Goal: Transaction & Acquisition: Purchase product/service

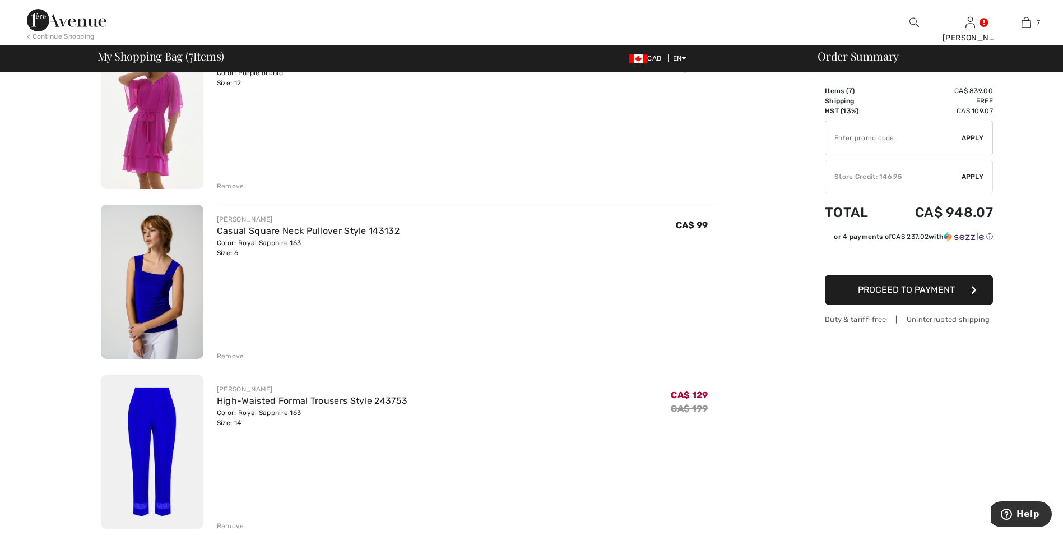
scroll to position [478, 0]
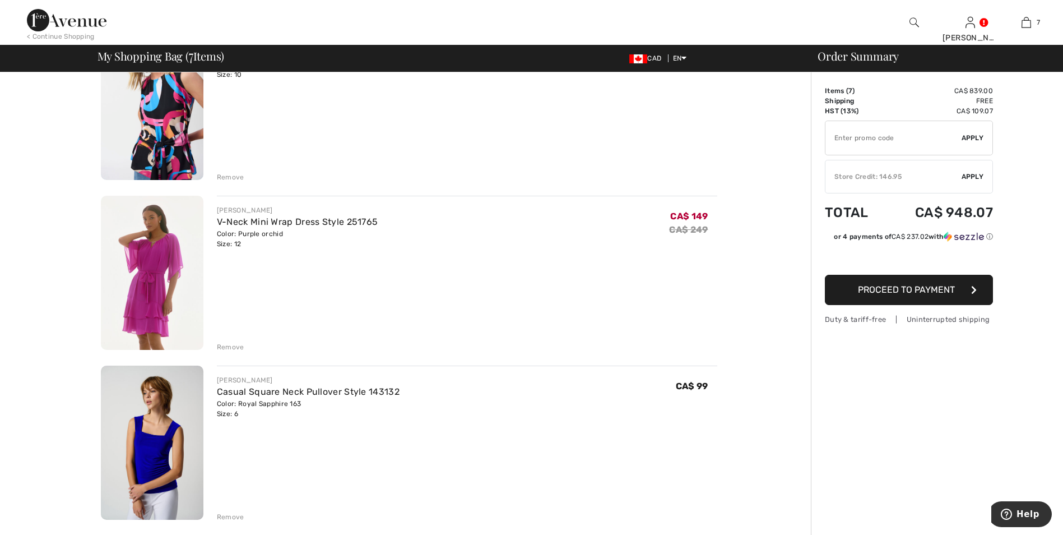
click at [82, 38] on div "< Continue Shopping" at bounding box center [61, 36] width 68 height 10
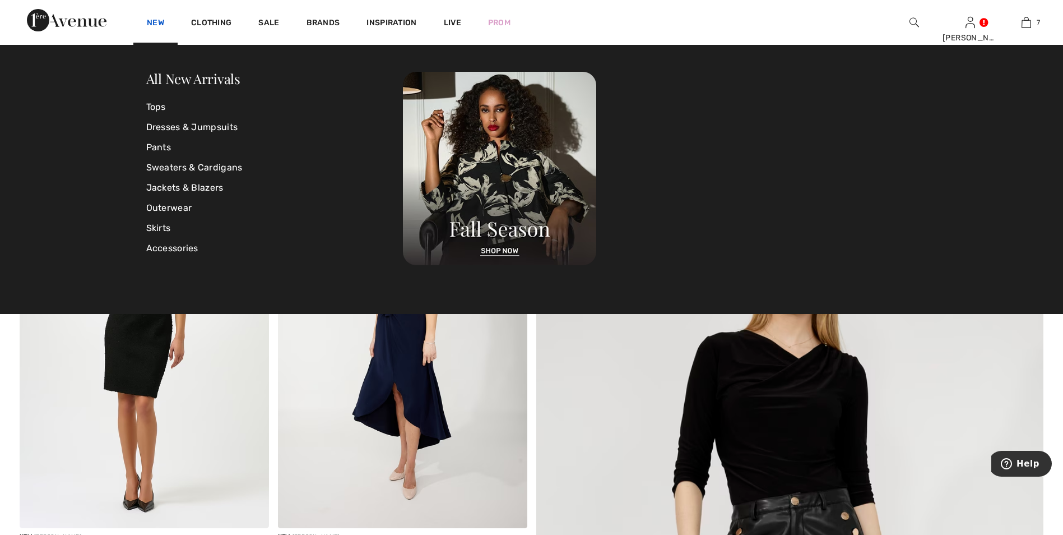
click at [156, 21] on link "New" at bounding box center [155, 24] width 17 height 12
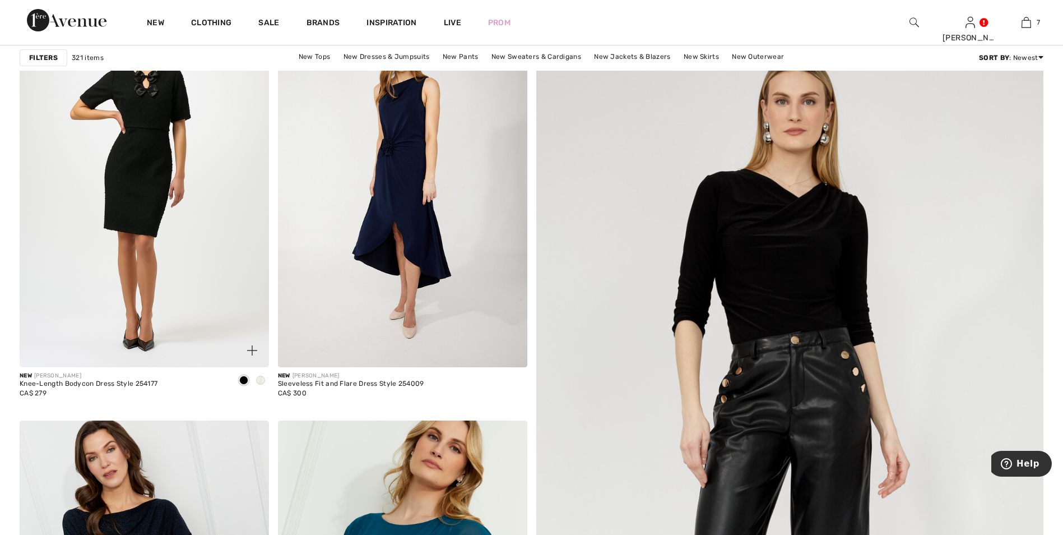
scroll to position [168, 0]
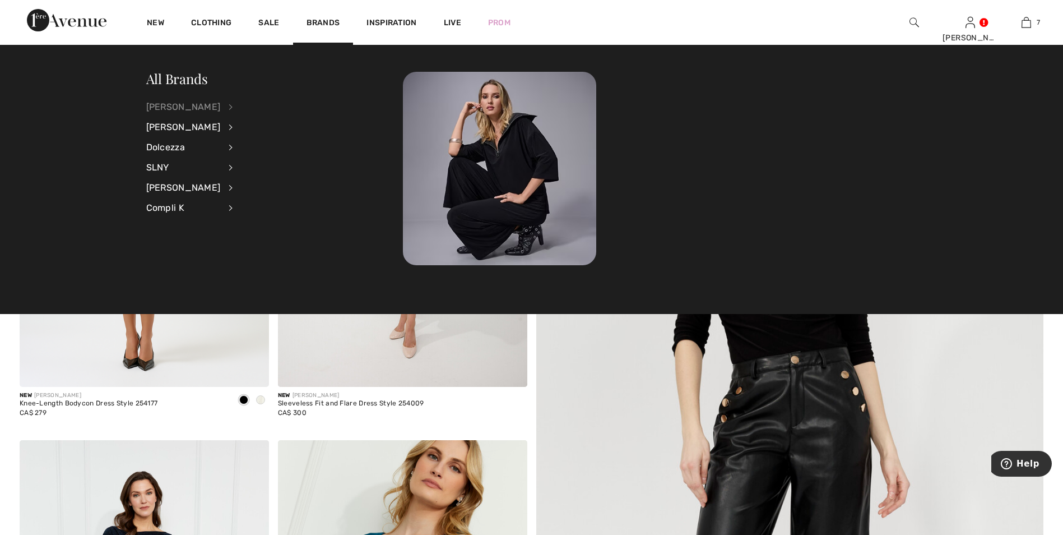
click at [174, 105] on div "[PERSON_NAME]" at bounding box center [183, 107] width 75 height 20
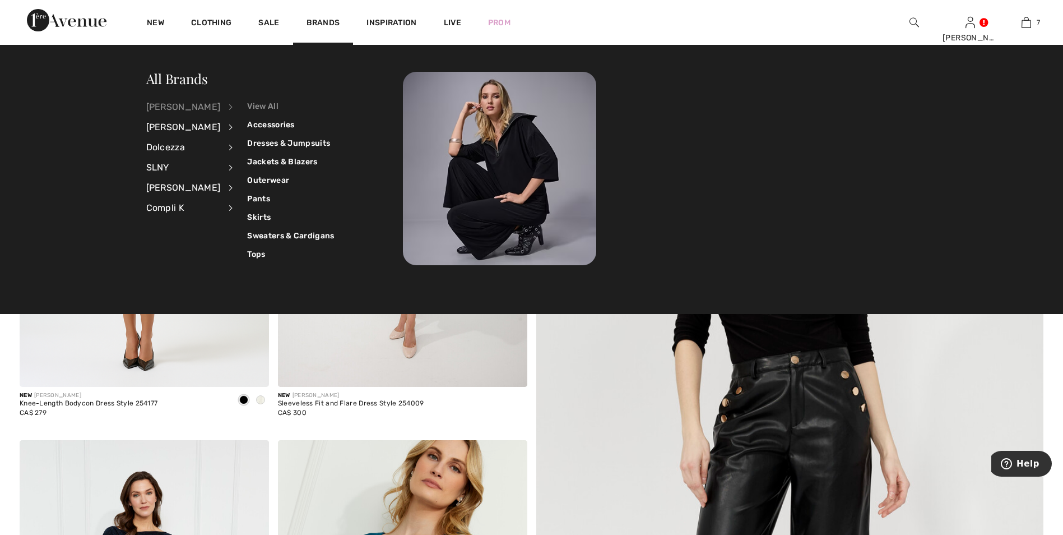
click at [247, 105] on link "View All" at bounding box center [290, 106] width 87 height 18
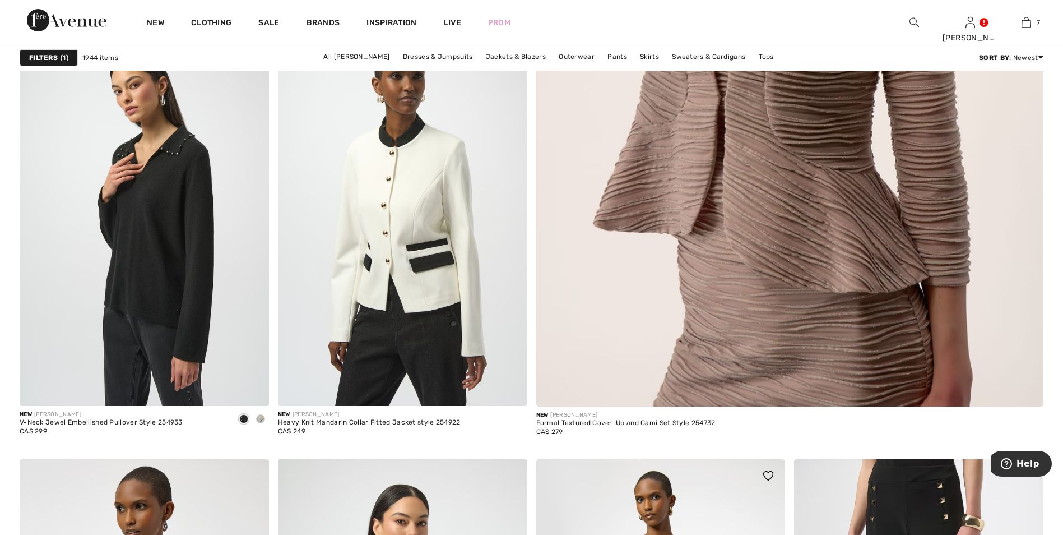
scroll to position [841, 0]
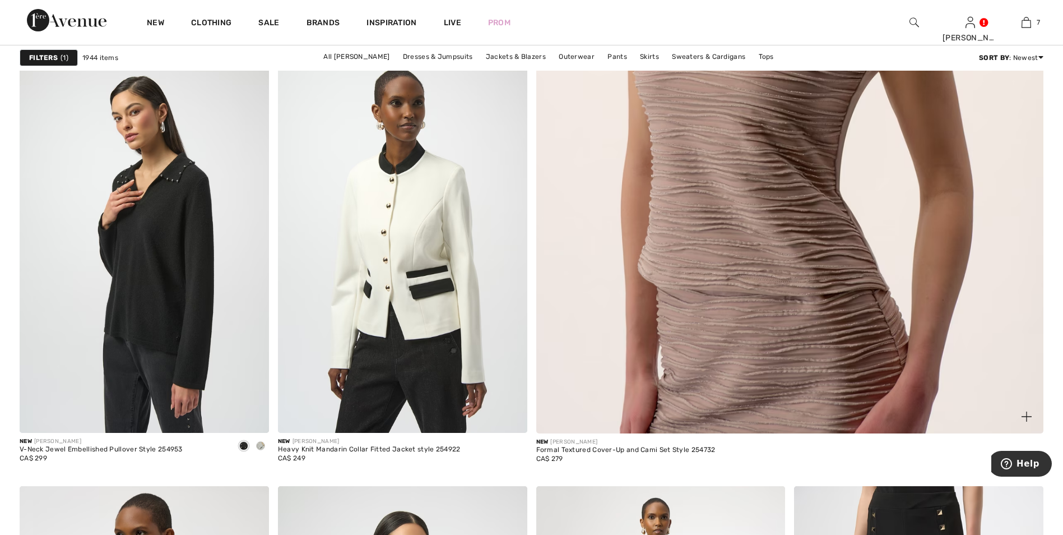
click at [600, 200] on img at bounding box center [789, 88] width 609 height 914
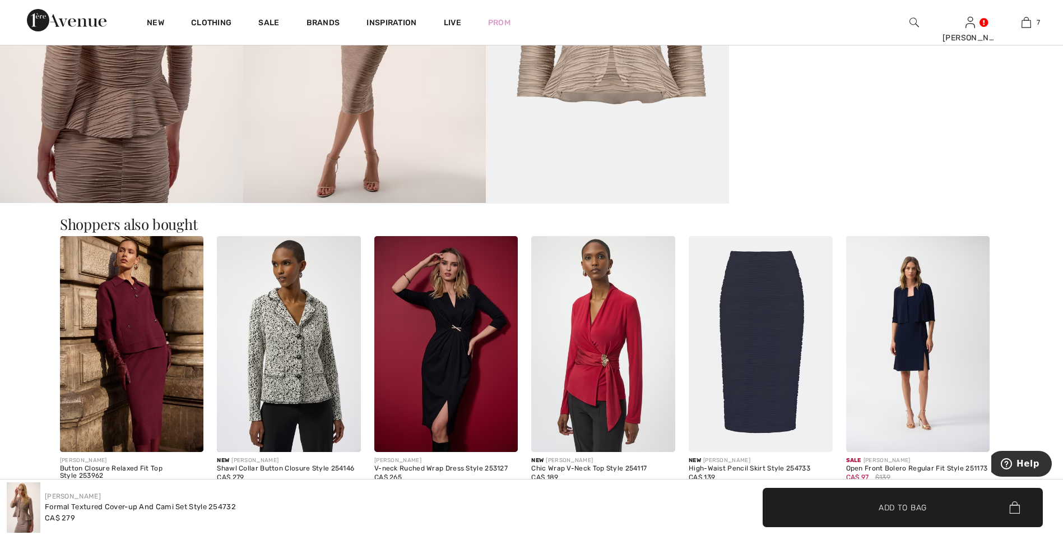
scroll to position [1289, 0]
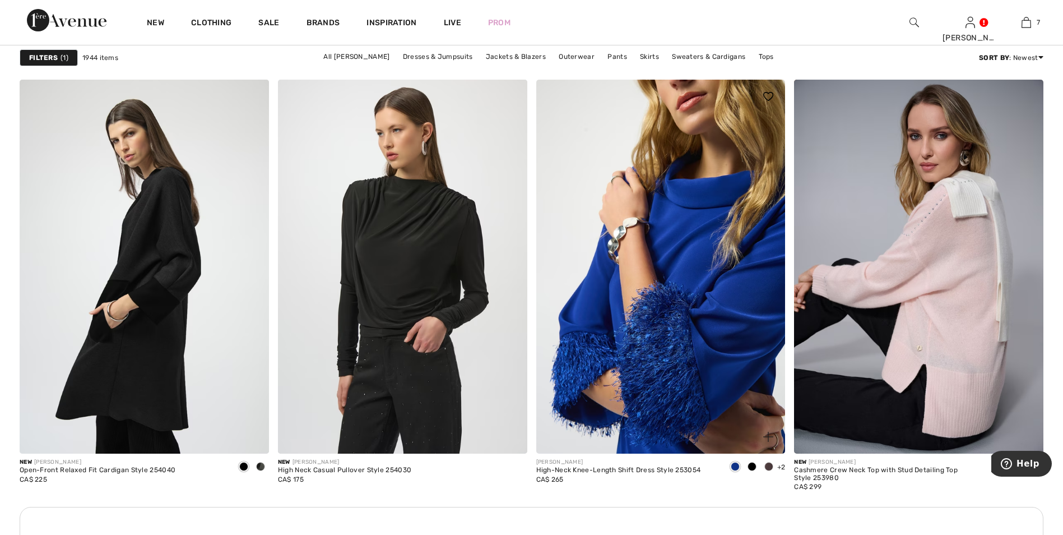
scroll to position [1738, 0]
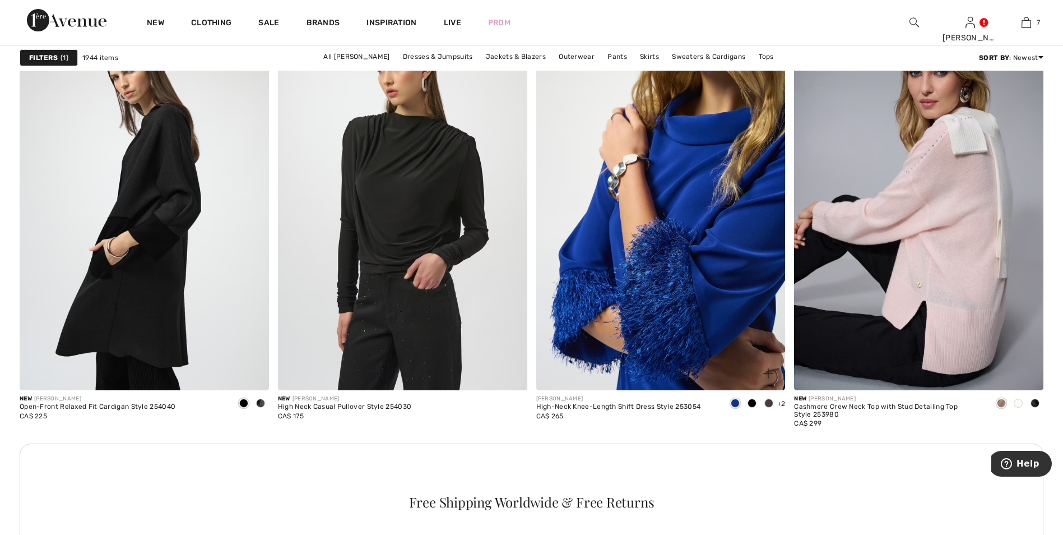
click at [692, 272] on img at bounding box center [660, 203] width 249 height 374
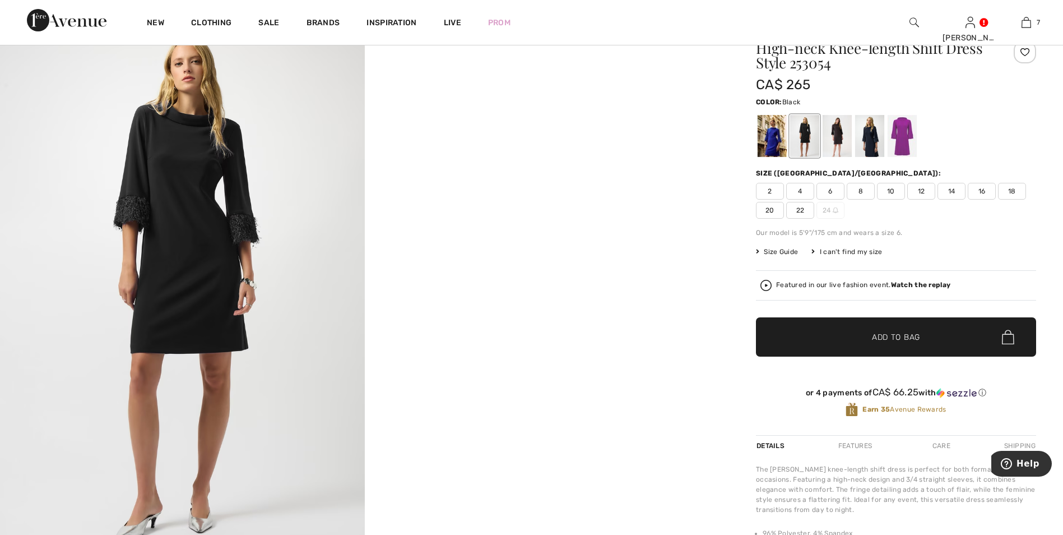
scroll to position [56, 0]
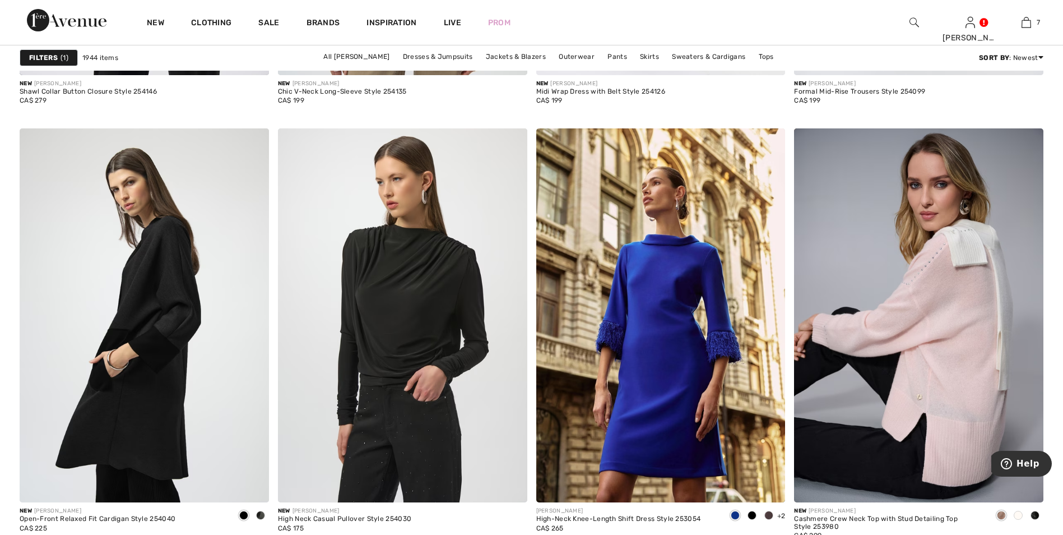
scroll to position [1401, 0]
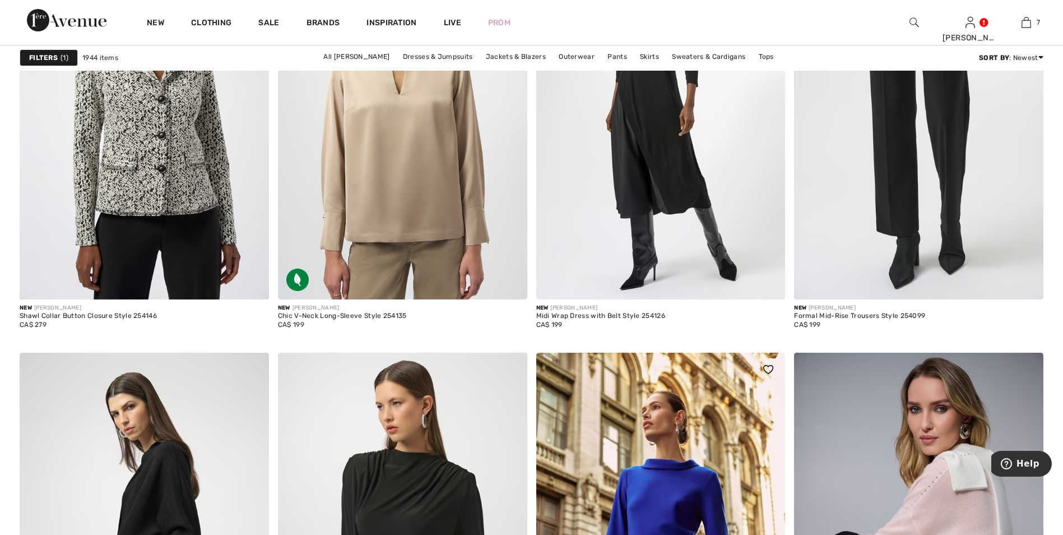
click at [770, 369] on img at bounding box center [768, 369] width 10 height 9
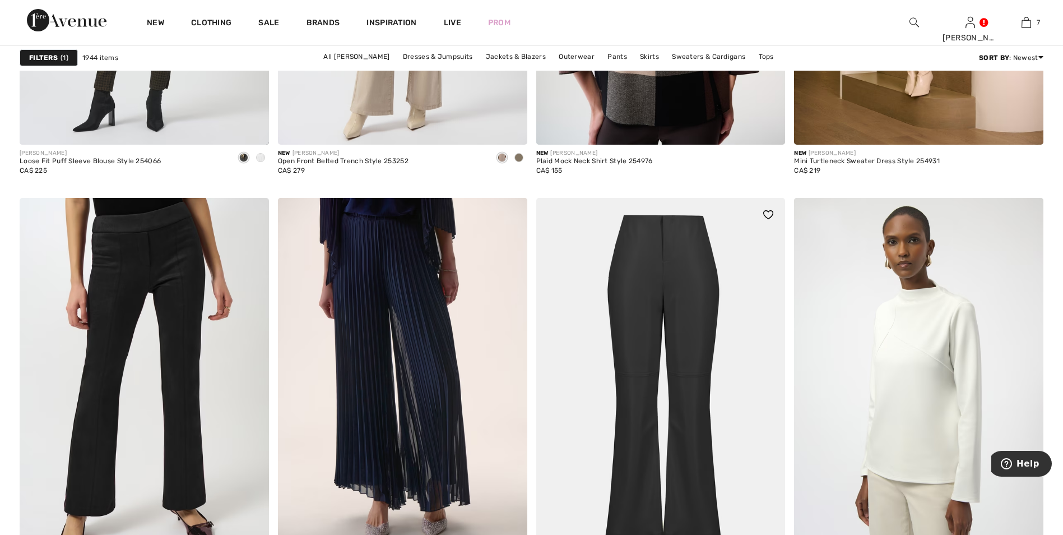
scroll to position [3083, 0]
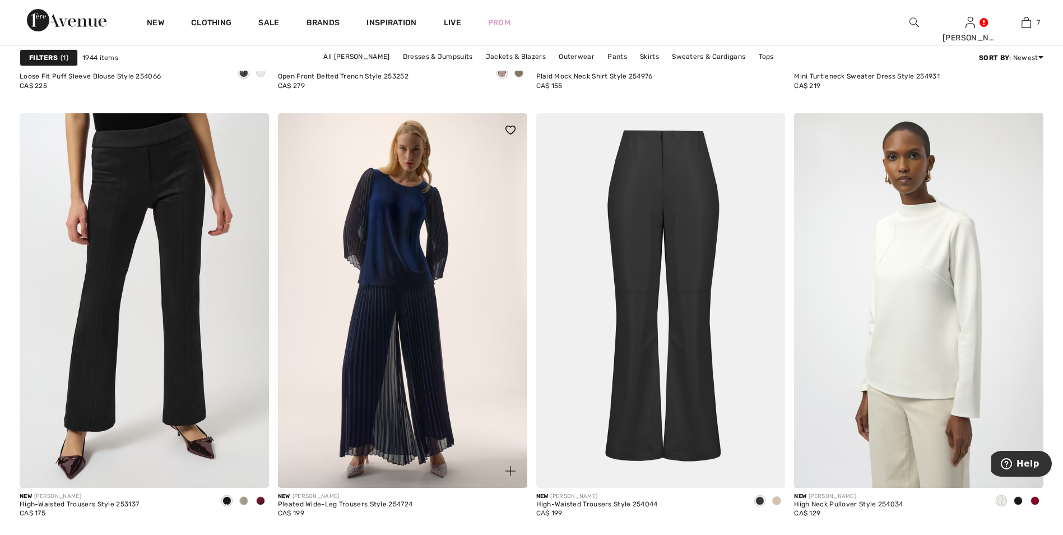
click at [420, 357] on img at bounding box center [402, 300] width 249 height 374
click at [408, 313] on img at bounding box center [402, 300] width 249 height 374
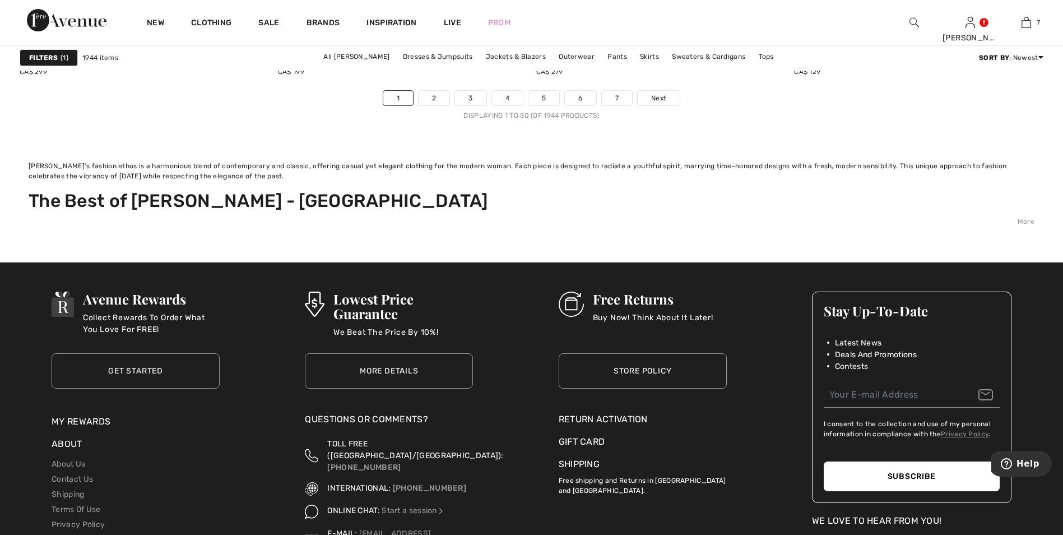
scroll to position [6839, 0]
